Goal: Contribute content

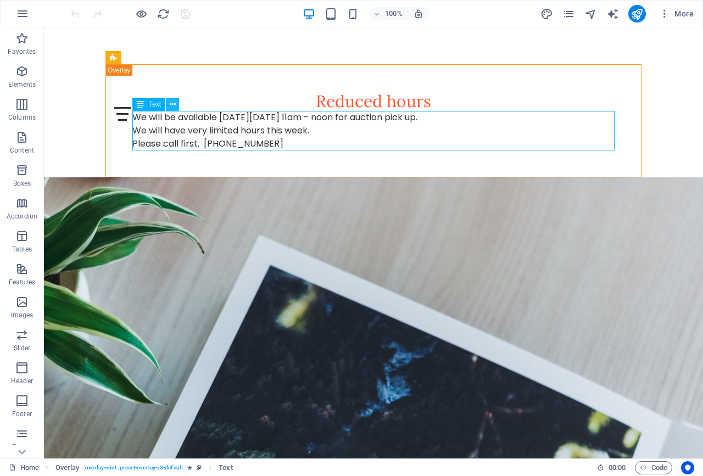
click at [176, 104] on button at bounding box center [172, 104] width 13 height 13
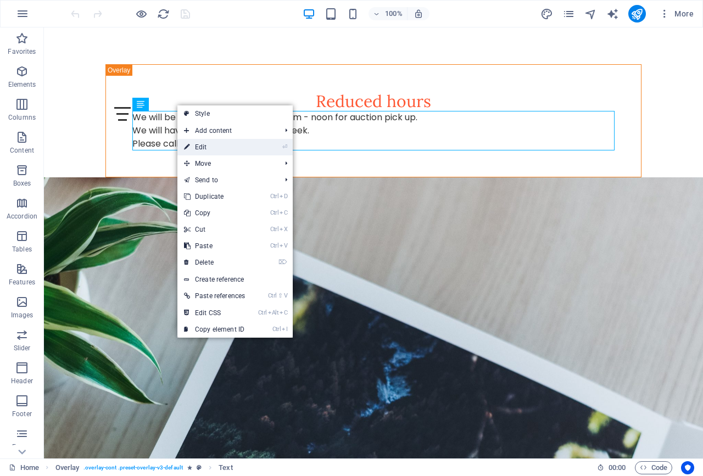
click at [196, 147] on link "⏎ Edit" at bounding box center [214, 147] width 74 height 16
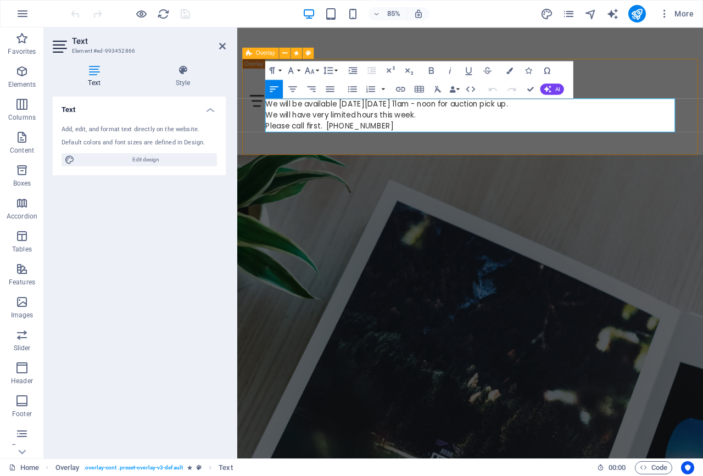
drag, startPoint x: 489, startPoint y: 82, endPoint x: 256, endPoint y: 109, distance: 233.9
click at [256, 109] on div "Reduced hours We will be available [DATE][DATE] 11am - noon for auction pick up…" at bounding box center [511, 120] width 536 height 113
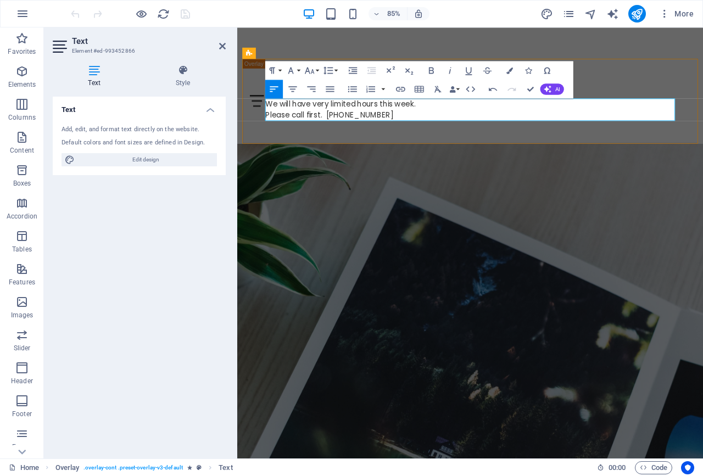
click at [566, 126] on p "Please call first. [PHONE_NUMBER]" at bounding box center [511, 130] width 482 height 13
click at [329, 120] on p "We will have very limited hours this week." at bounding box center [511, 117] width 482 height 13
click at [326, 118] on p "We will have very limited hours this week." at bounding box center [511, 117] width 482 height 13
click at [332, 118] on p "We will have very limited hours this week." at bounding box center [511, 117] width 482 height 13
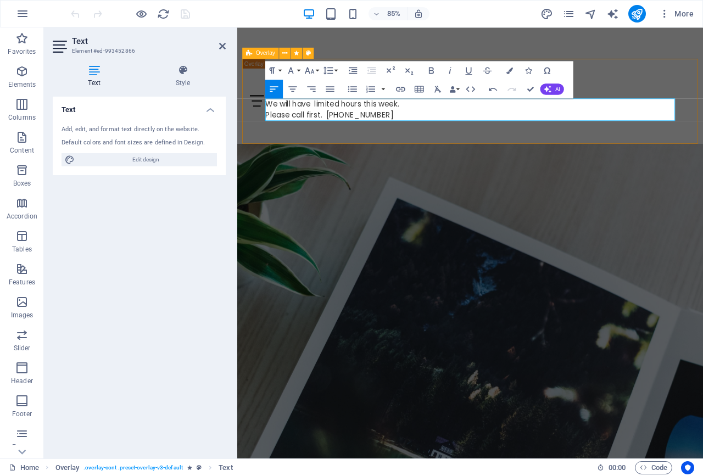
click at [688, 87] on div "Reduced hours We will have limited hours this week. Please call first. [PHONE_N…" at bounding box center [511, 114] width 536 height 100
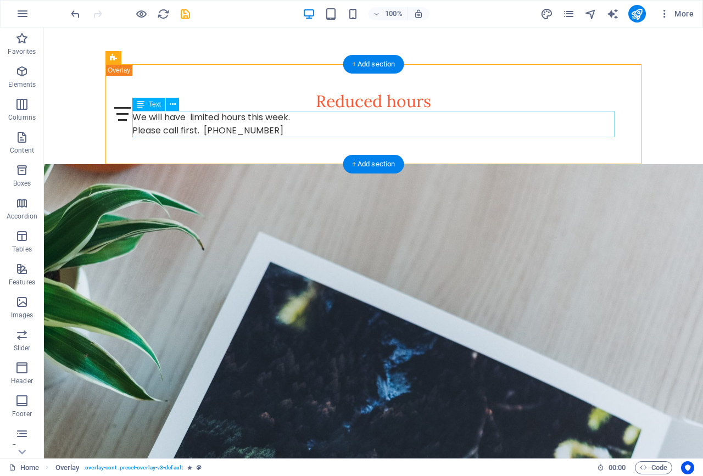
click at [208, 129] on div "We will have limited hours this week. Please call first. [PHONE_NUMBER]" at bounding box center [373, 124] width 482 height 26
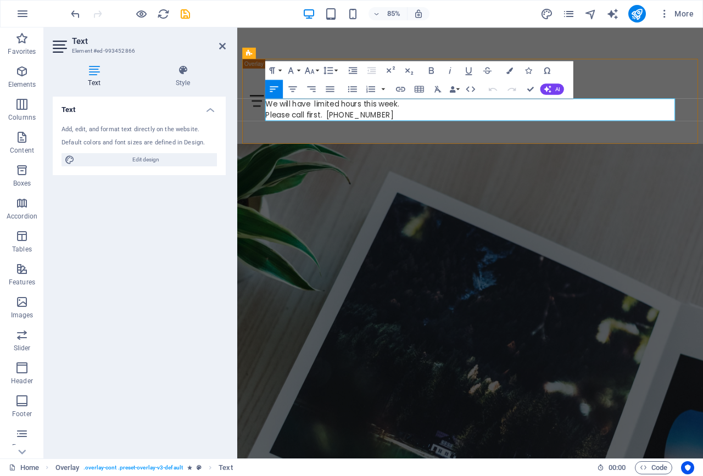
click at [317, 130] on p "Please call first. [PHONE_NUMBER]" at bounding box center [511, 130] width 482 height 13
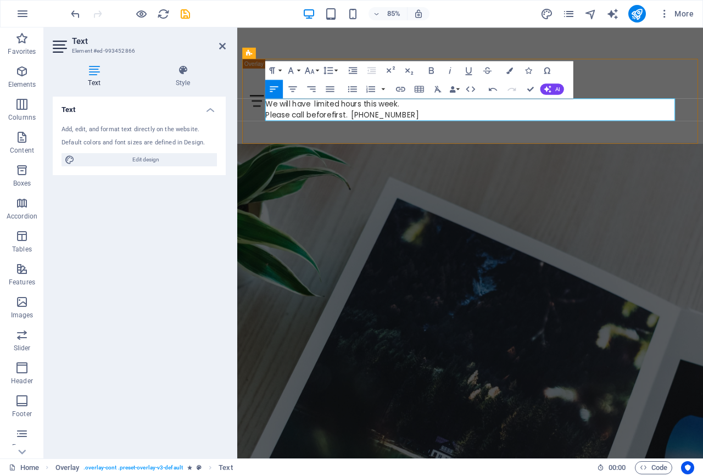
click at [348, 131] on p "Please call before first. [PHONE_NUMBER]" at bounding box center [511, 130] width 482 height 13
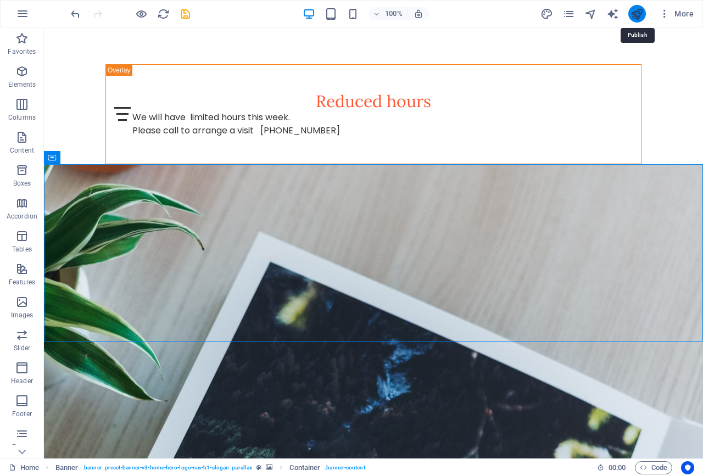
click at [635, 18] on icon "publish" at bounding box center [636, 14] width 13 height 13
